Goal: Task Accomplishment & Management: Manage account settings

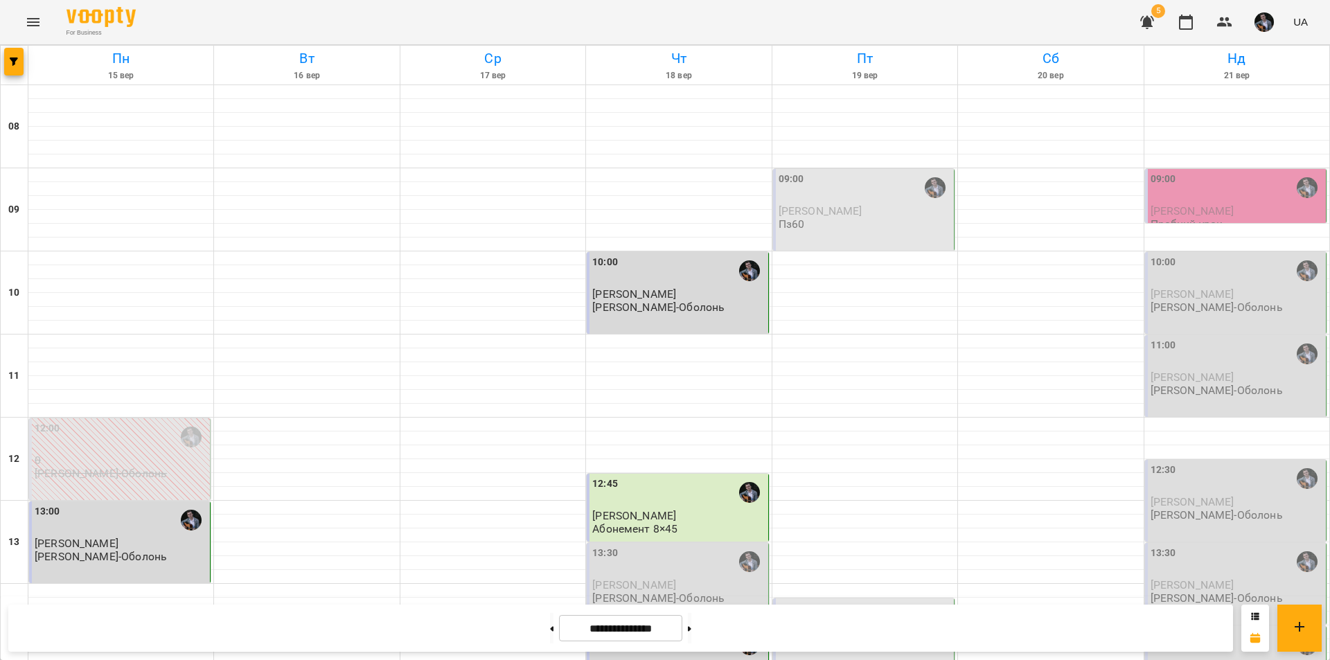
scroll to position [568, 0]
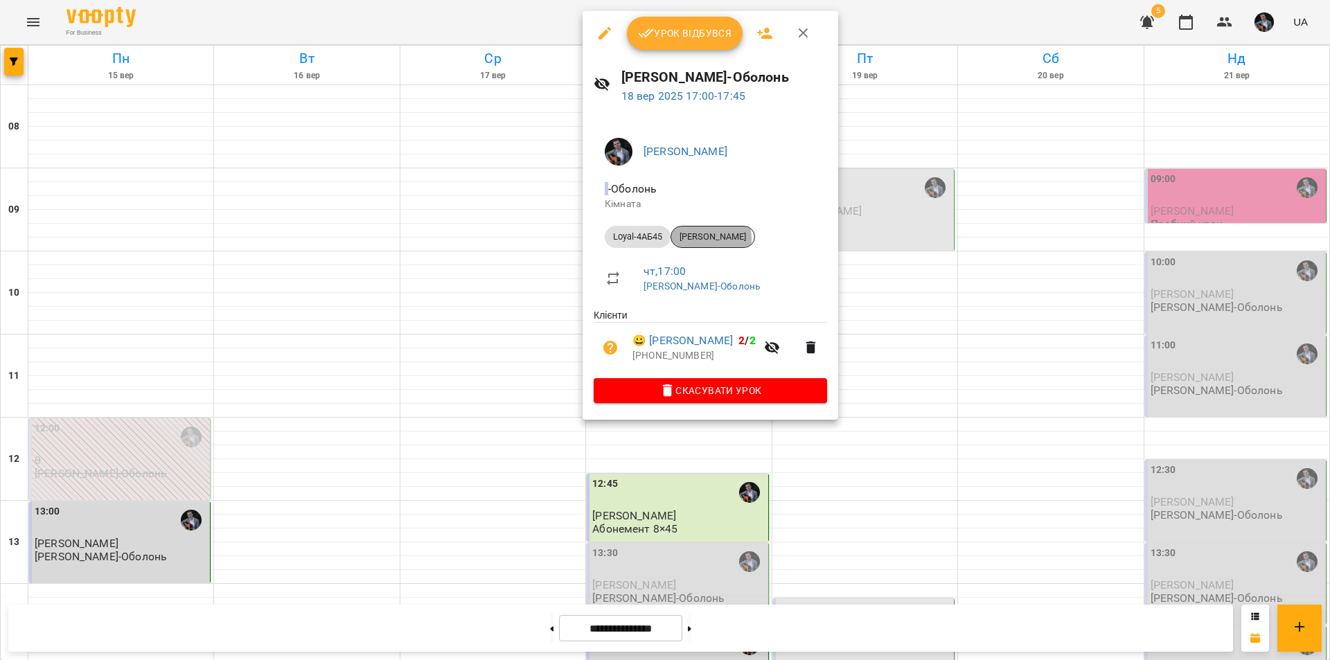
click at [700, 240] on span "[PERSON_NAME]" at bounding box center [712, 237] width 83 height 12
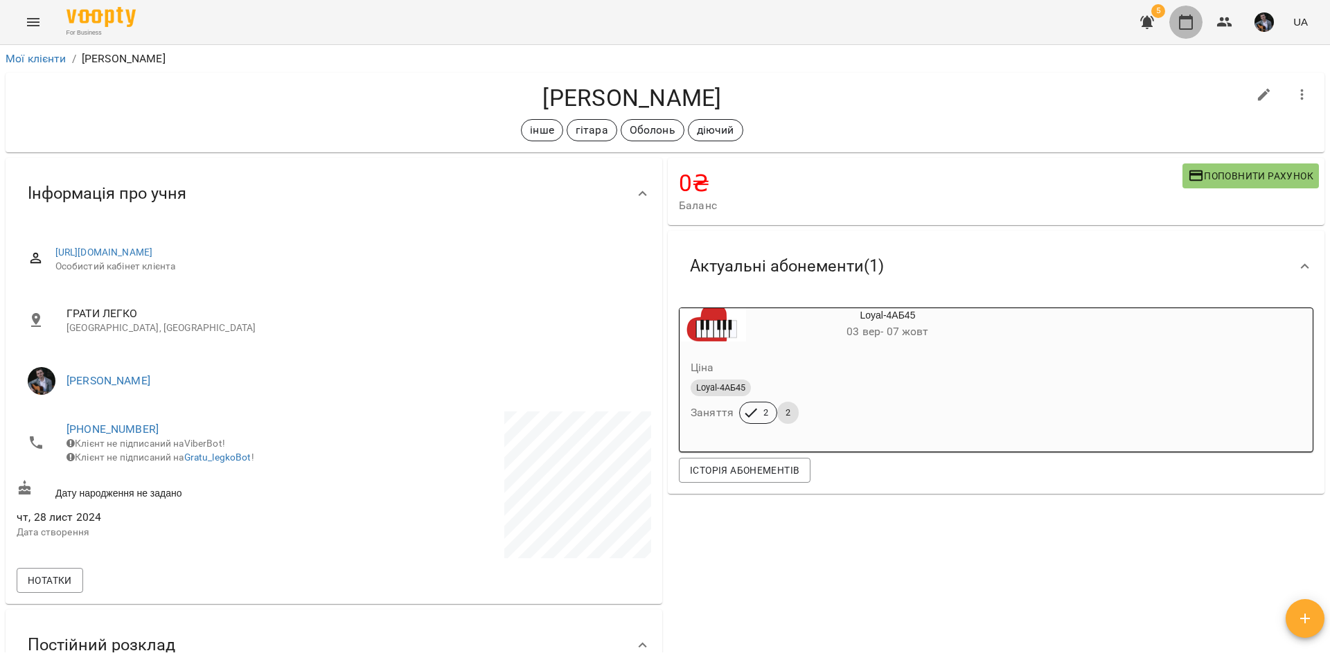
click at [1190, 24] on icon "button" at bounding box center [1186, 22] width 17 height 17
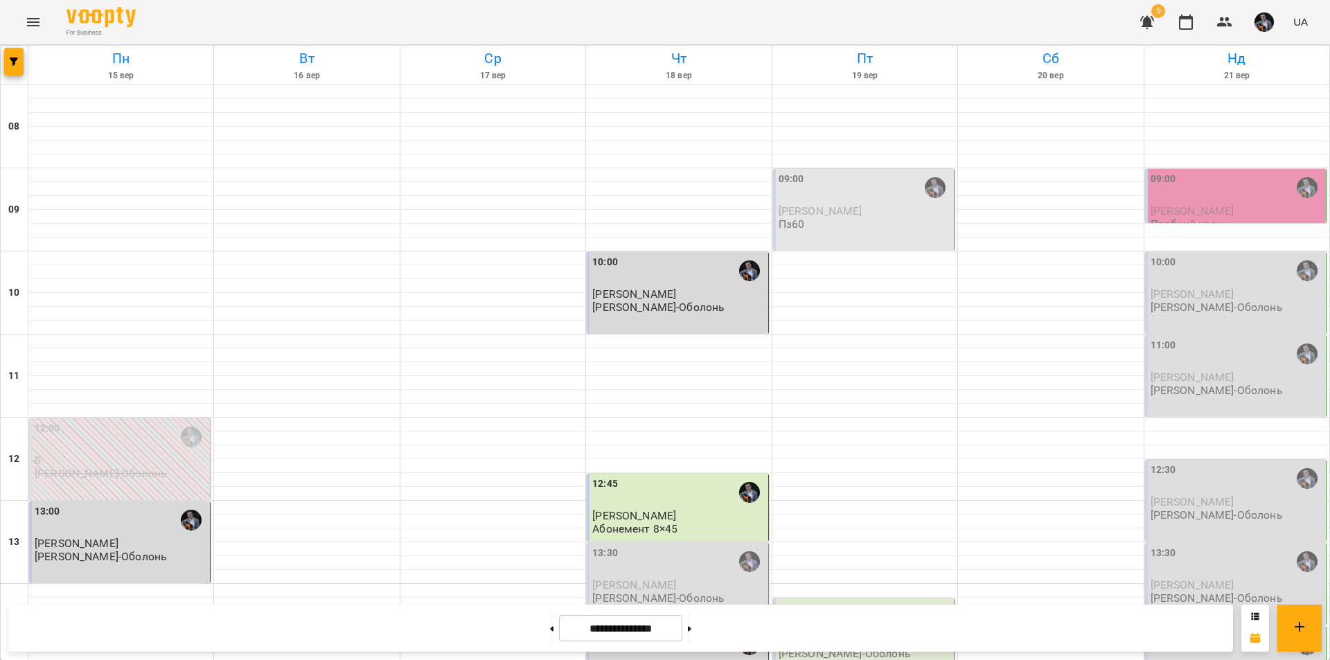
scroll to position [568, 0]
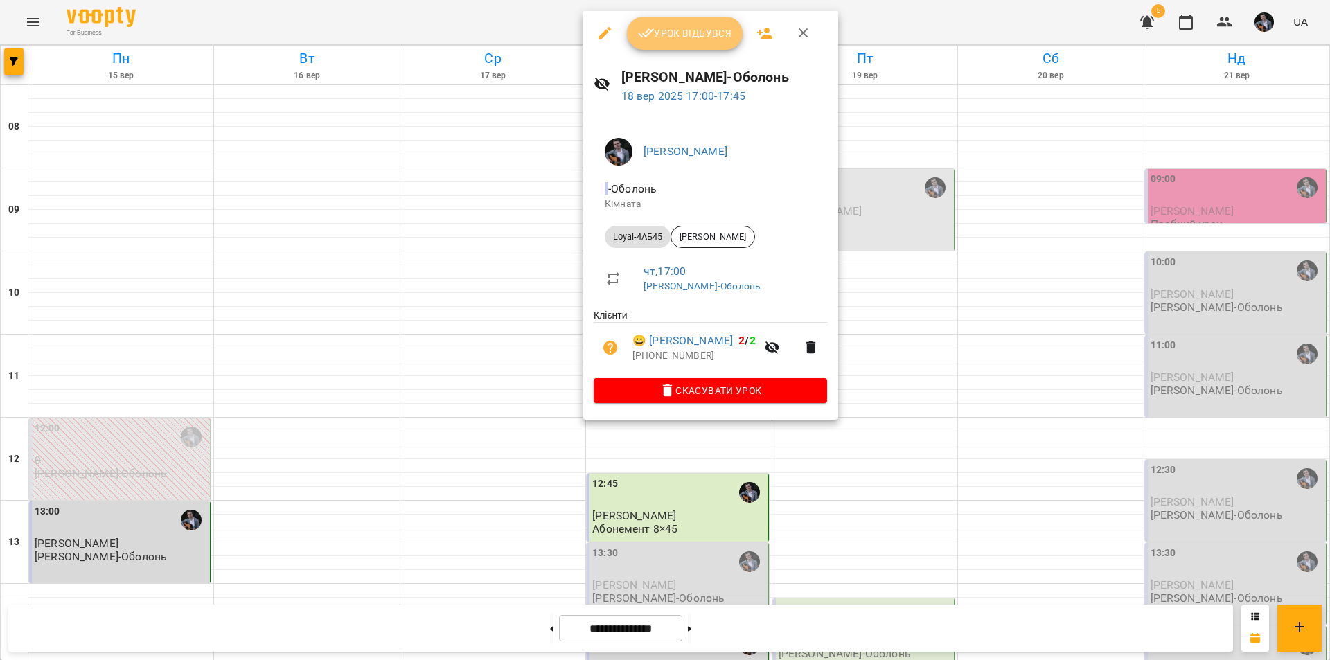
click at [674, 44] on button "Урок відбувся" at bounding box center [685, 33] width 116 height 33
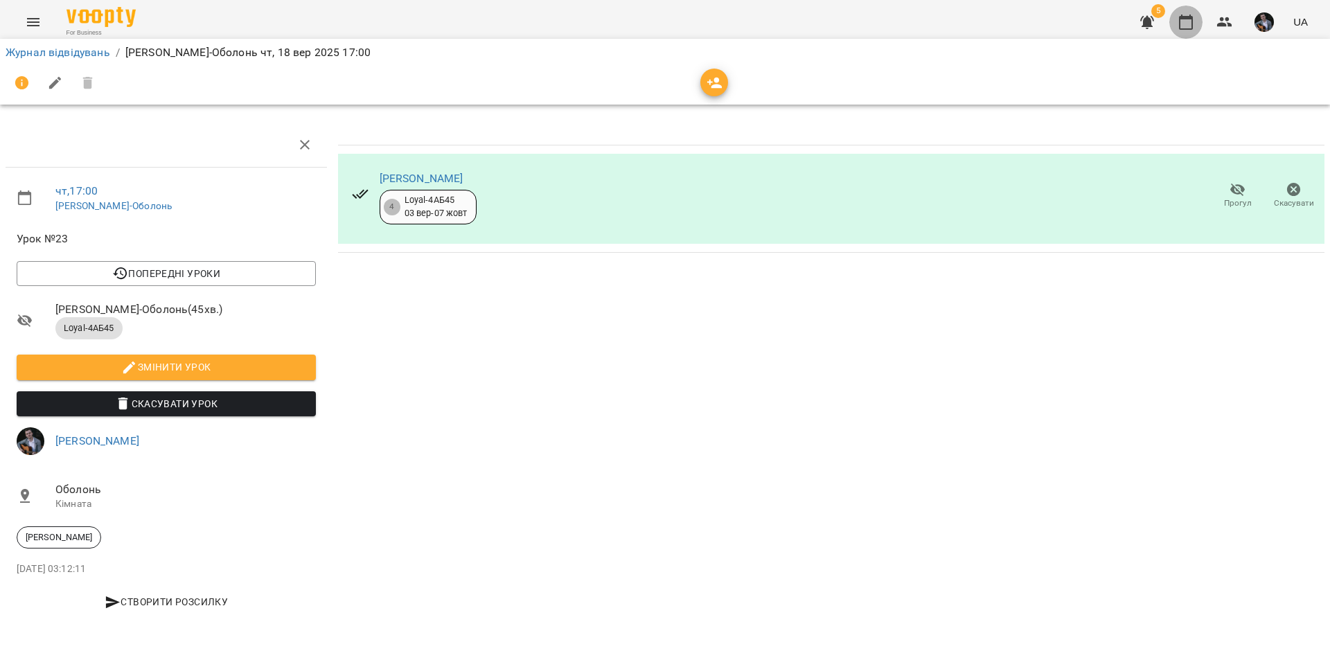
click at [1183, 24] on icon "button" at bounding box center [1186, 22] width 17 height 17
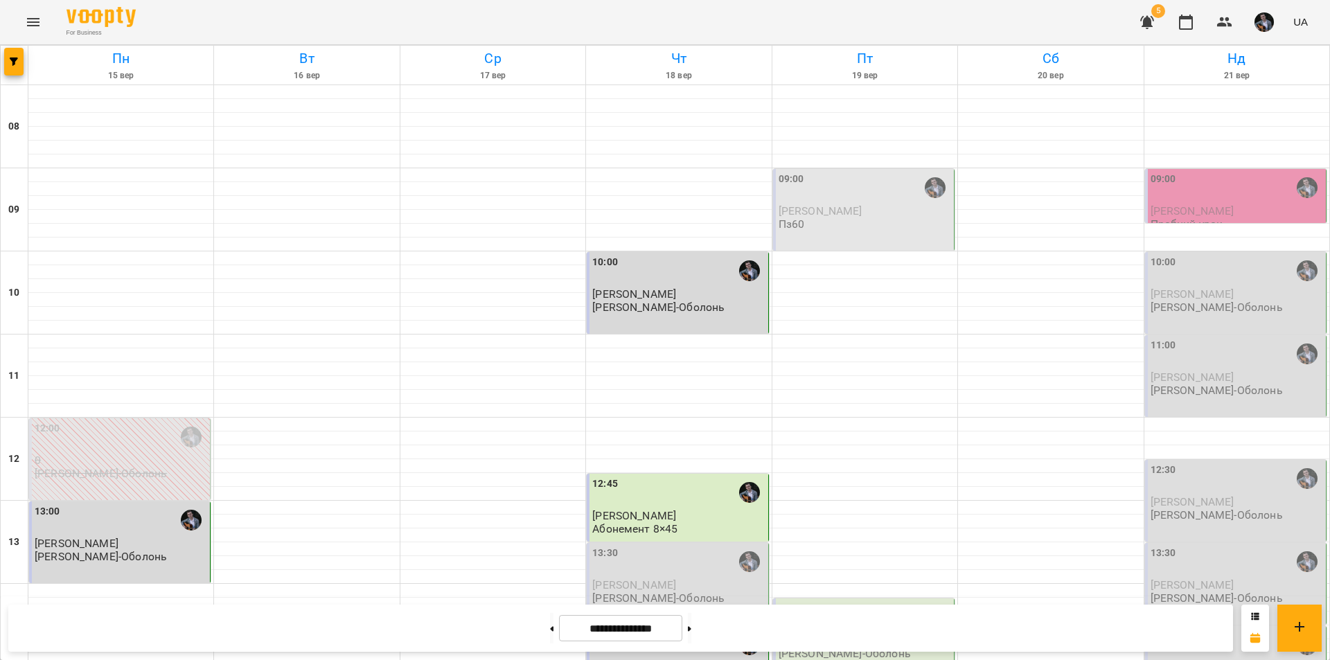
scroll to position [568, 0]
